Goal: Information Seeking & Learning: Learn about a topic

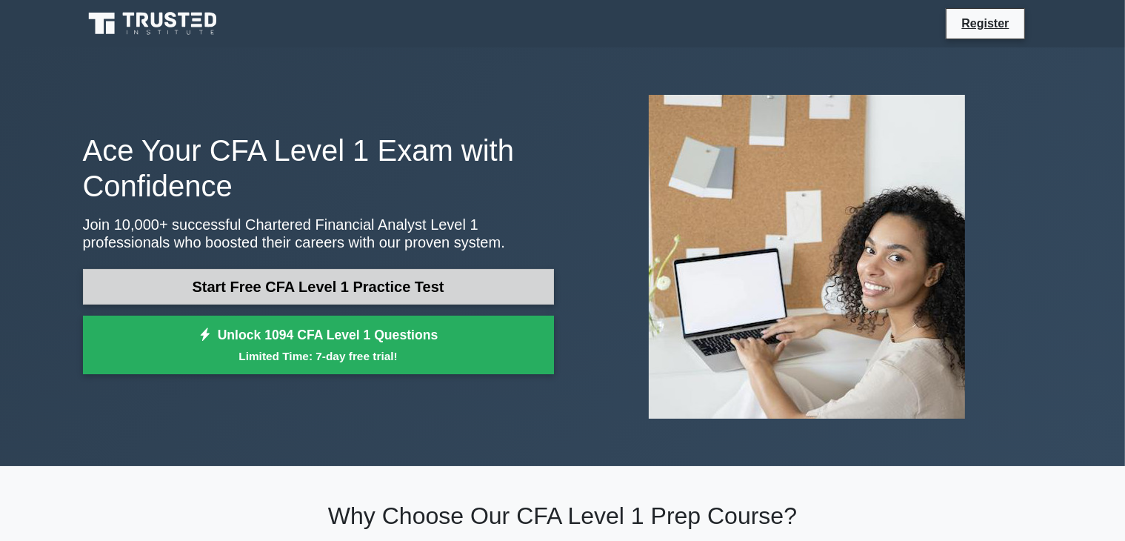
click at [273, 285] on link "Start Free CFA Level 1 Practice Test" at bounding box center [318, 287] width 471 height 36
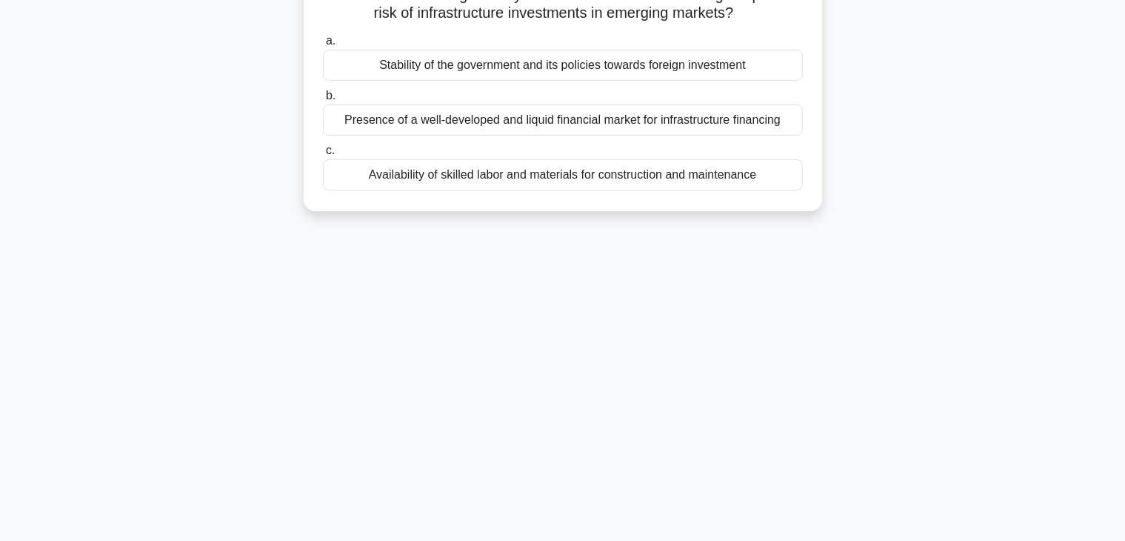
scroll to position [79, 0]
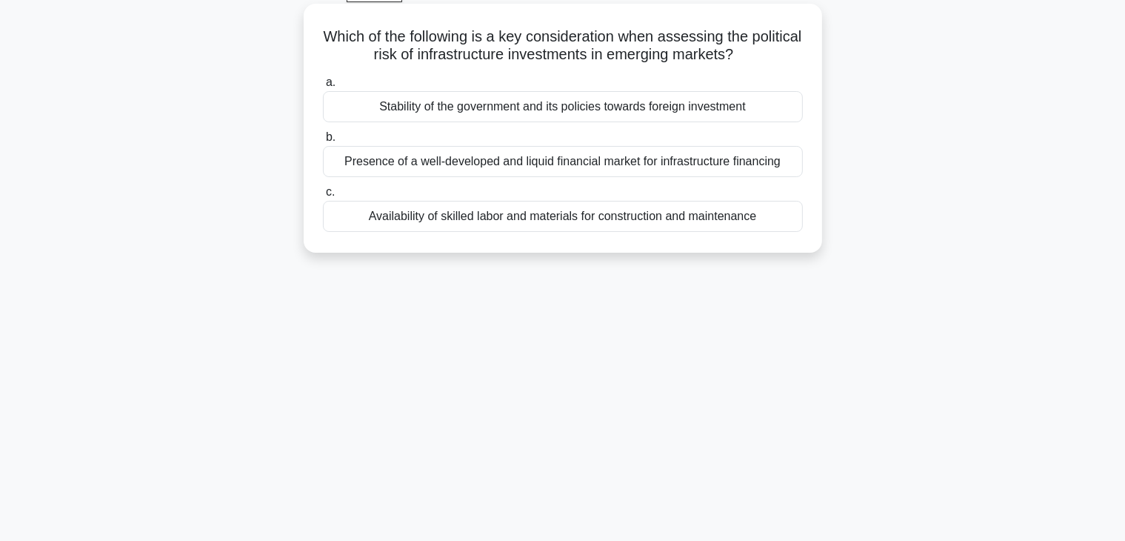
click at [583, 113] on div "Stability of the government and its policies towards foreign investment" at bounding box center [563, 106] width 480 height 31
click at [323, 87] on input "a. Stability of the government and its policies towards foreign investment" at bounding box center [323, 83] width 0 height 10
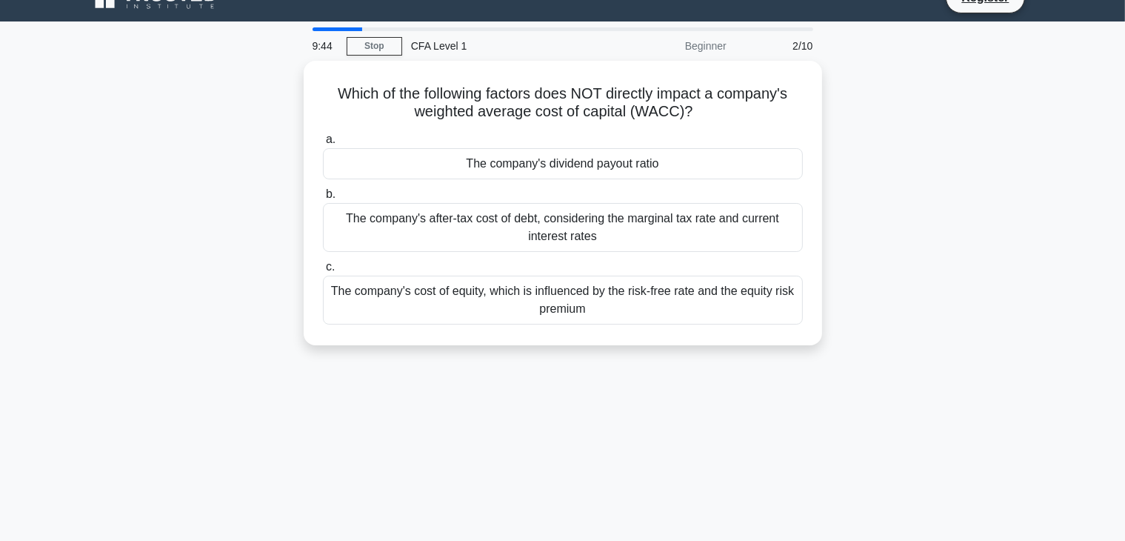
scroll to position [0, 0]
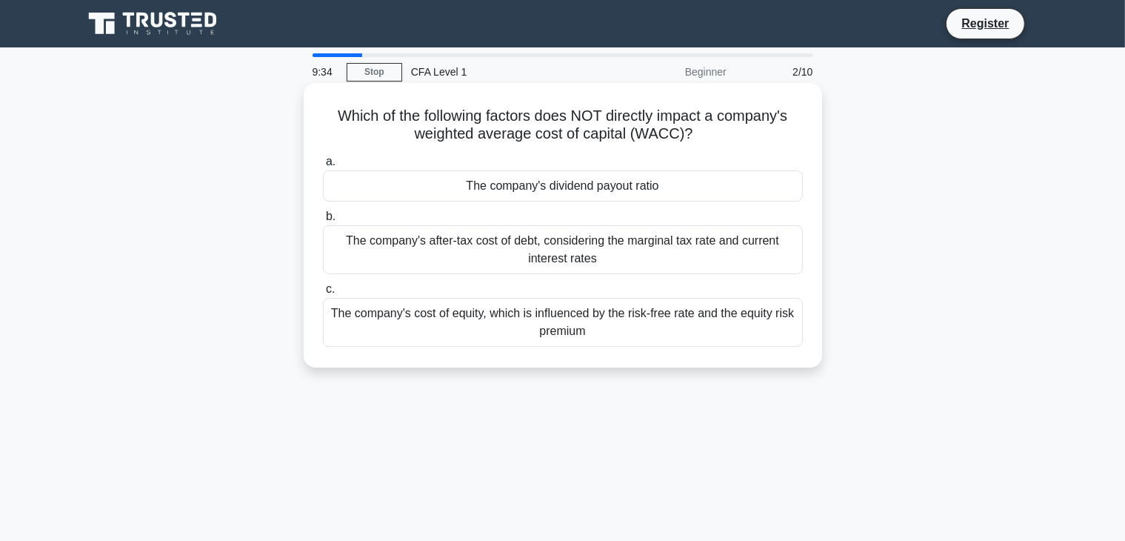
click at [536, 202] on div "a. The company's dividend payout ratio b. The company's after-tax cost of debt,…" at bounding box center [563, 250] width 498 height 200
click at [451, 253] on div "The company's after-tax cost of debt, considering the marginal tax rate and cur…" at bounding box center [563, 249] width 480 height 49
click at [323, 221] on input "b. The company's after-tax cost of debt, considering the marginal tax rate and …" at bounding box center [323, 217] width 0 height 10
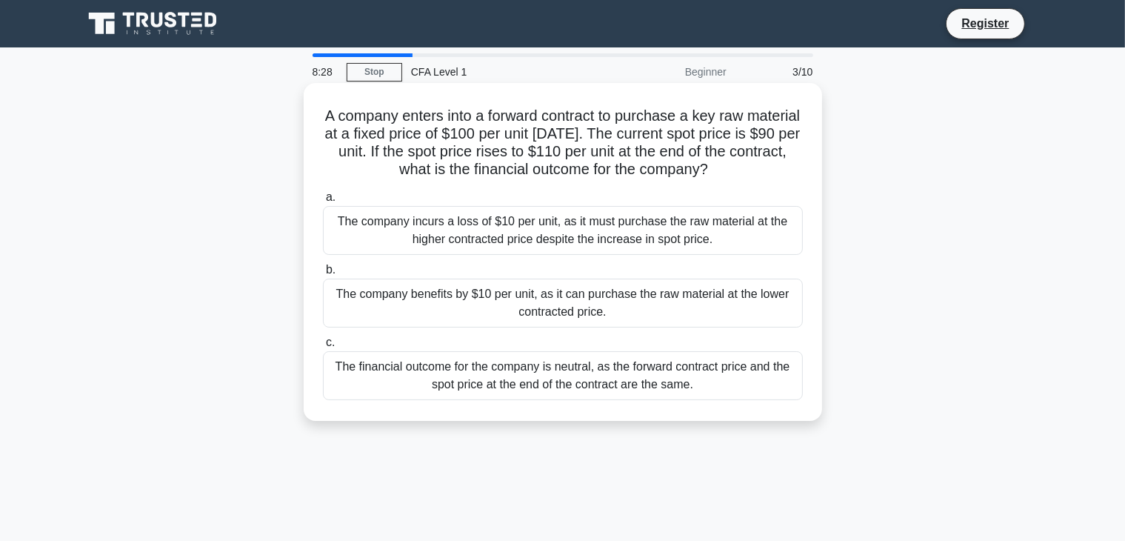
click at [501, 306] on div "The company benefits by $10 per unit, as it can purchase the raw material at th…" at bounding box center [563, 302] width 480 height 49
click at [323, 275] on input "b. The company benefits by $10 per unit, as it can purchase the raw material at…" at bounding box center [323, 270] width 0 height 10
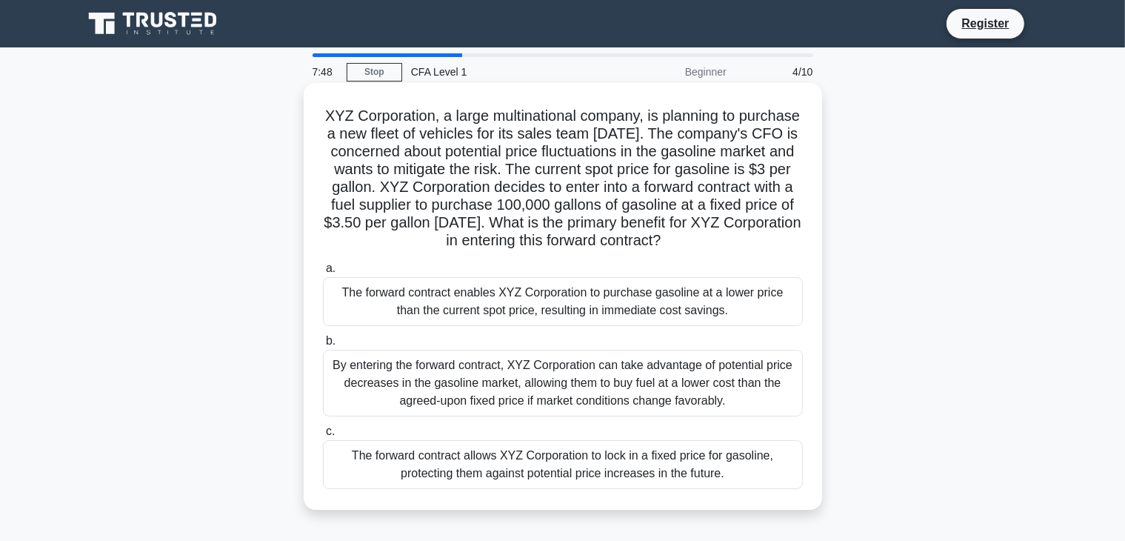
click at [480, 489] on div "The forward contract allows XYZ Corporation to lock in a fixed price for gasoli…" at bounding box center [563, 464] width 480 height 49
click at [323, 436] on input "c. The forward contract allows XYZ Corporation to lock in a fixed price for gas…" at bounding box center [323, 432] width 0 height 10
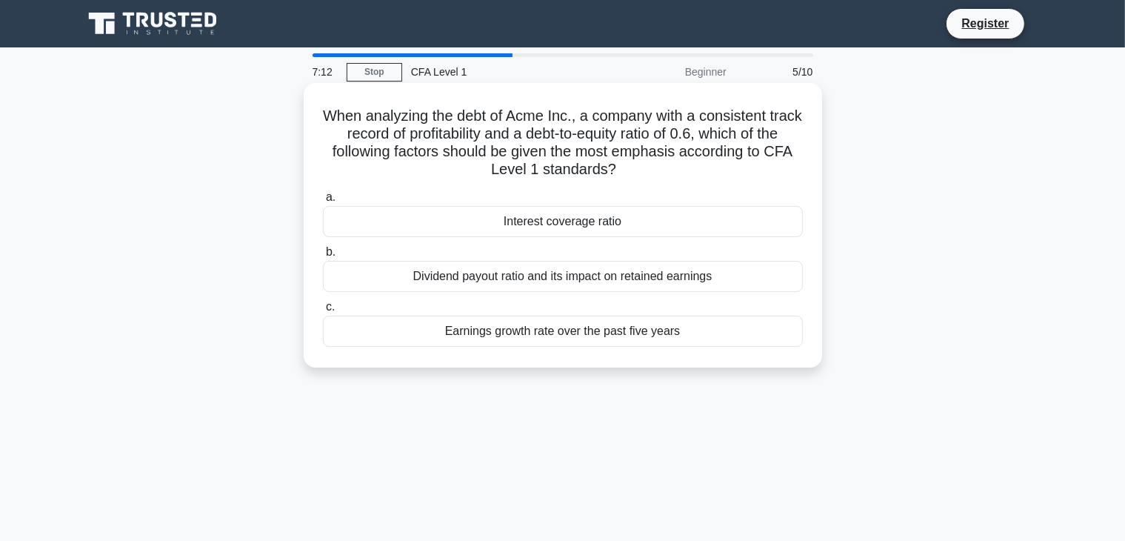
click at [570, 273] on div "Dividend payout ratio and its impact on retained earnings" at bounding box center [563, 276] width 480 height 31
click at [323, 257] on input "b. Dividend payout ratio and its impact on retained earnings" at bounding box center [323, 252] width 0 height 10
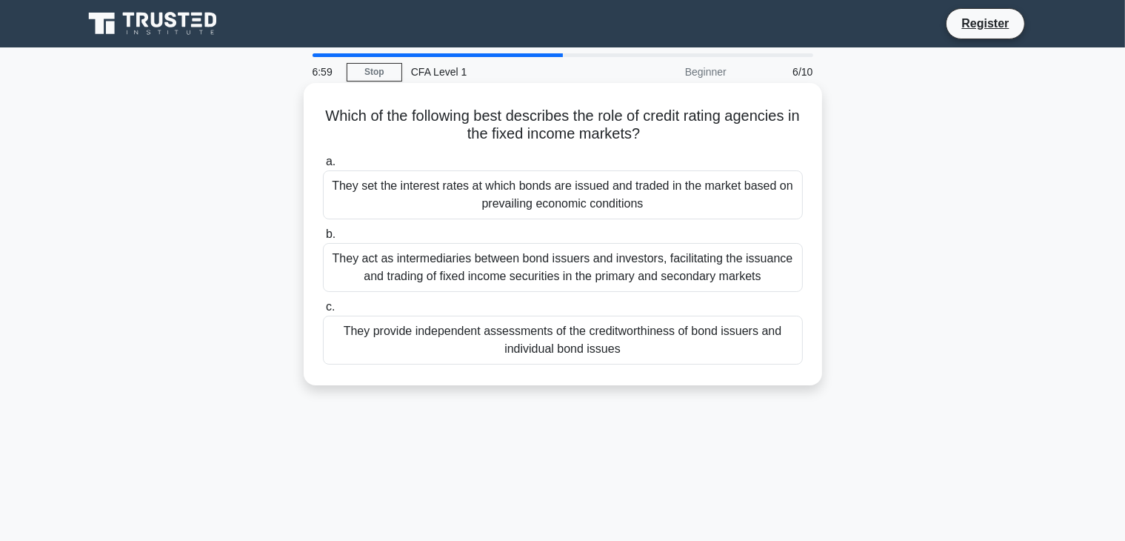
click at [571, 352] on div "They provide independent assessments of the creditworthiness of bond issuers an…" at bounding box center [563, 339] width 480 height 49
click at [323, 312] on input "c. They provide independent assessments of the creditworthiness of bond issuers…" at bounding box center [323, 307] width 0 height 10
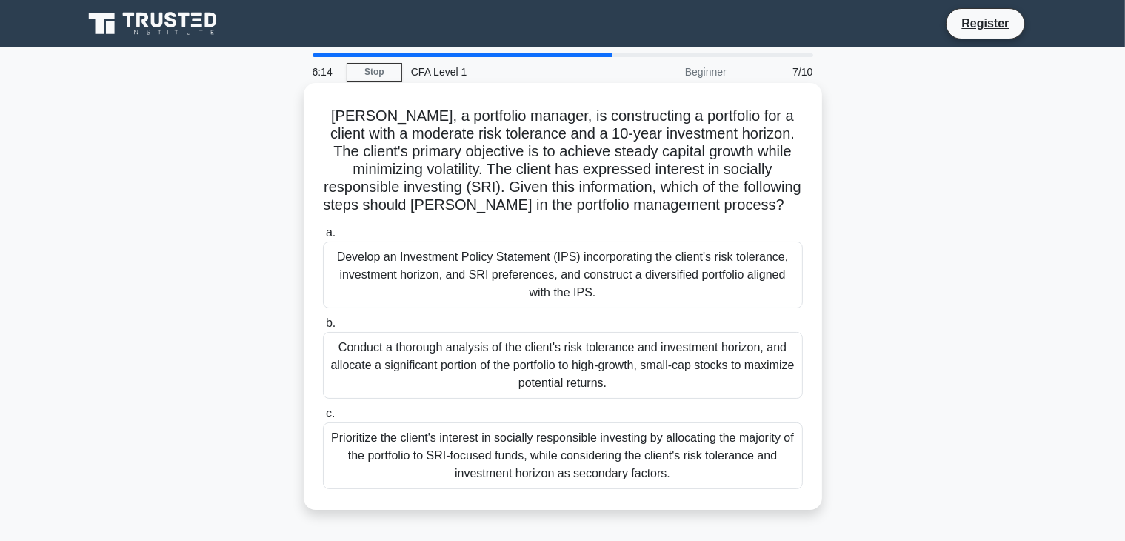
click at [543, 280] on div "Develop an Investment Policy Statement (IPS) incorporating the client's risk to…" at bounding box center [563, 274] width 480 height 67
click at [323, 238] on input "a. Develop an Investment Policy Statement (IPS) incorporating the client's risk…" at bounding box center [323, 233] width 0 height 10
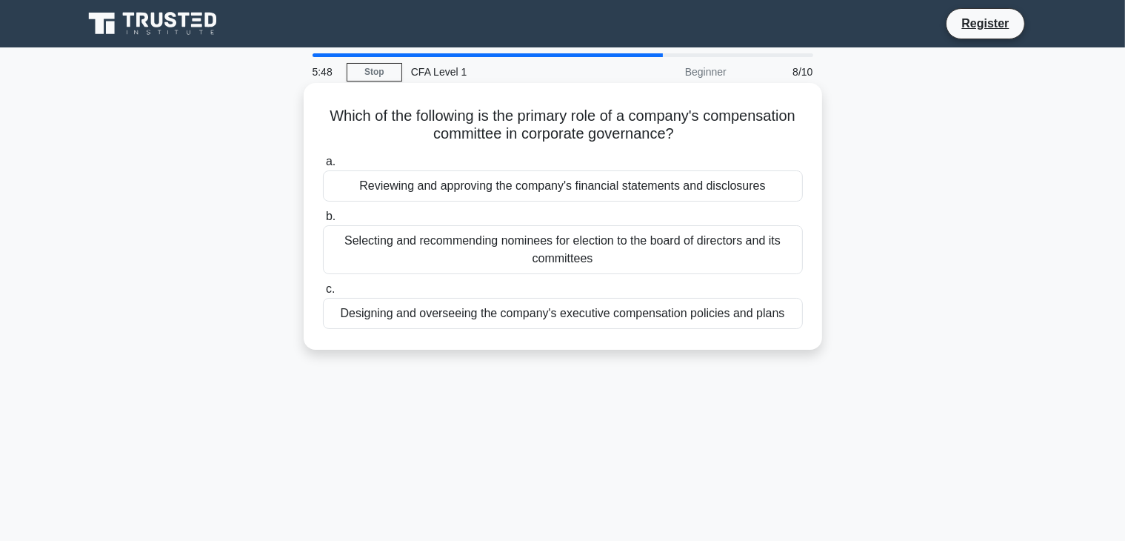
click at [524, 315] on div "Designing and overseeing the company's executive compensation policies and plans" at bounding box center [563, 313] width 480 height 31
click at [323, 294] on input "c. Designing and overseeing the company's executive compensation policies and p…" at bounding box center [323, 289] width 0 height 10
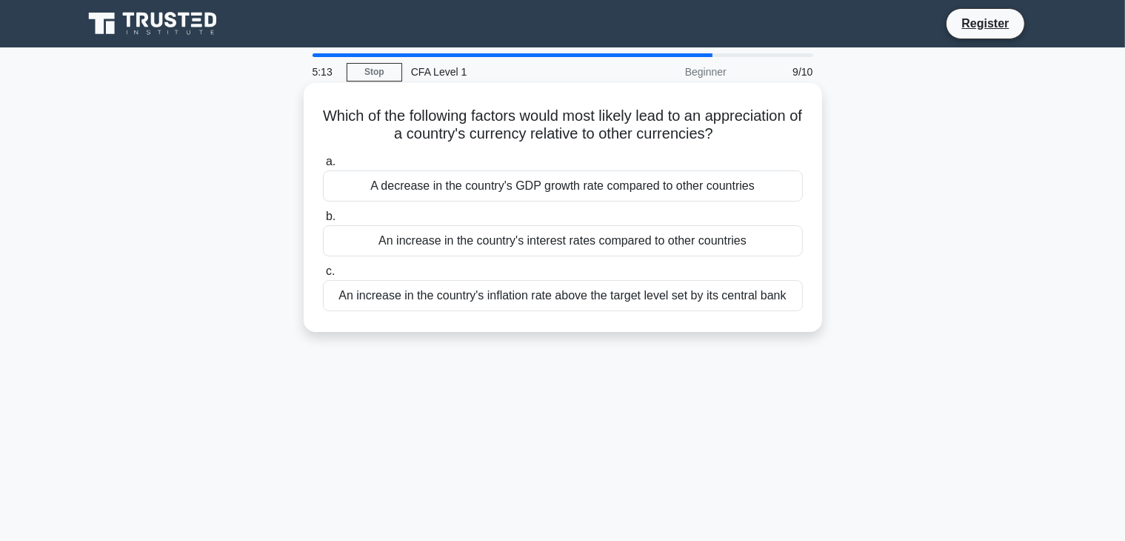
click at [433, 249] on div "An increase in the country's interest rates compared to other countries" at bounding box center [563, 240] width 480 height 31
click at [323, 221] on input "b. An increase in the country's interest rates compared to other countries" at bounding box center [323, 217] width 0 height 10
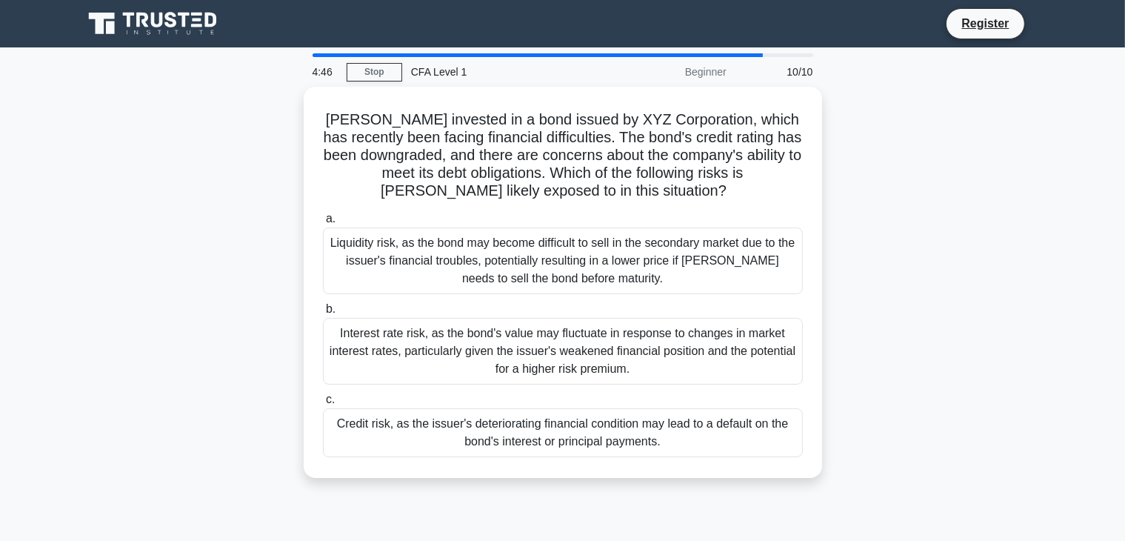
click at [433, 249] on div "Liquidity risk, as the bond may become difficult to sell in the secondary marke…" at bounding box center [563, 260] width 480 height 67
click at [323, 224] on input "a. Liquidity risk, as the bond may become difficult to sell in the secondary ma…" at bounding box center [323, 219] width 0 height 10
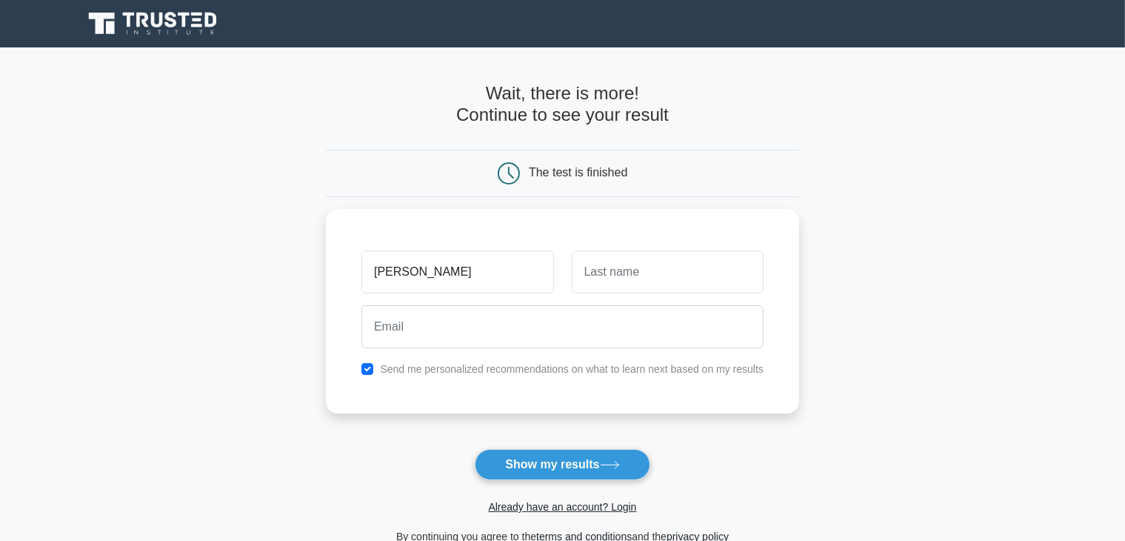
type input "sam"
type input "p"
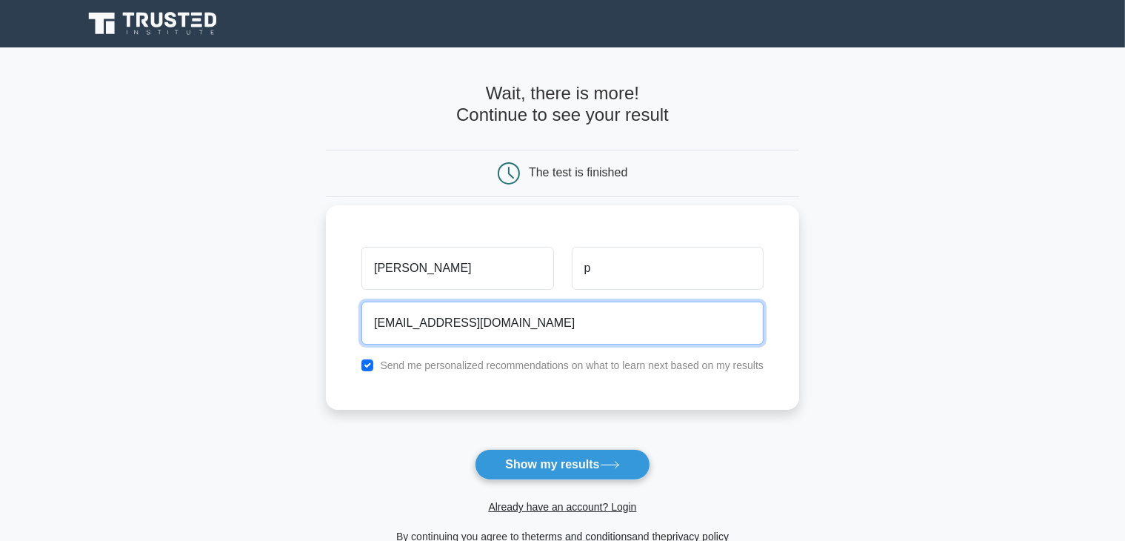
type input "saru01313+cfa@gmail.com"
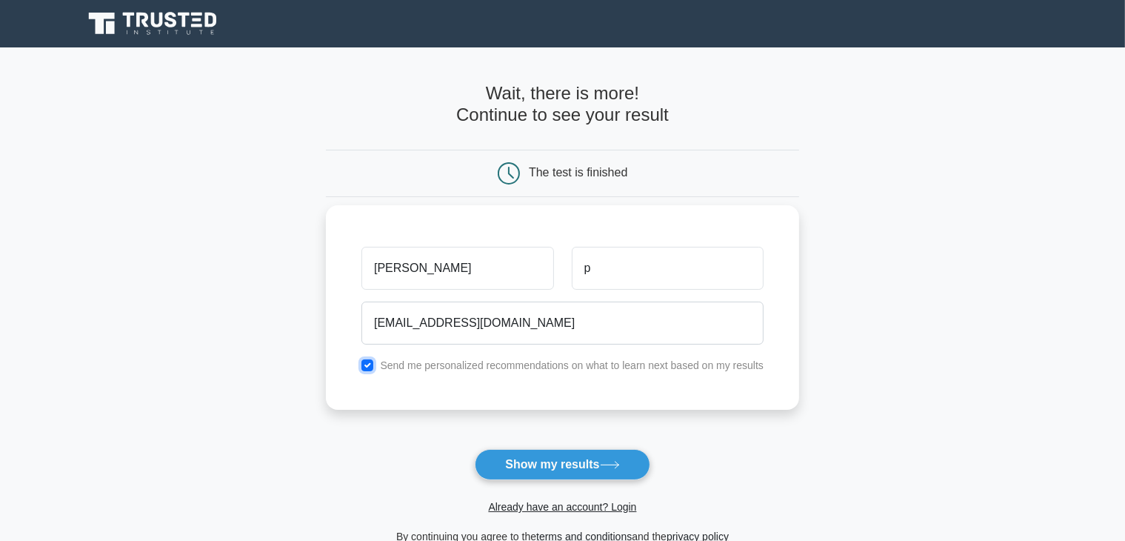
click at [373, 364] on input "checkbox" at bounding box center [367, 365] width 12 height 12
checkbox input "false"
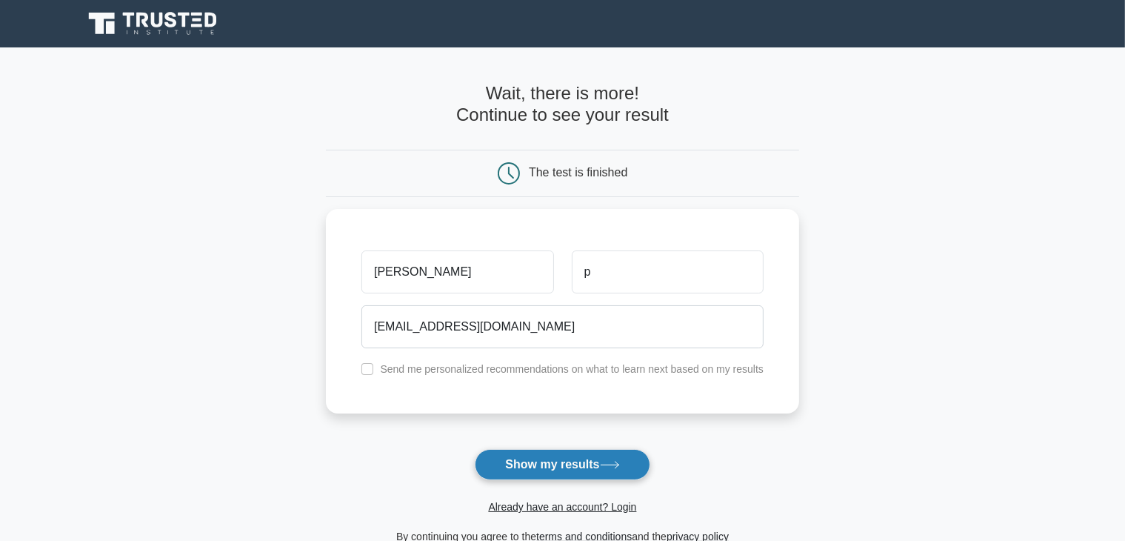
click at [541, 462] on button "Show my results" at bounding box center [562, 464] width 175 height 31
